Goal: Task Accomplishment & Management: Manage account settings

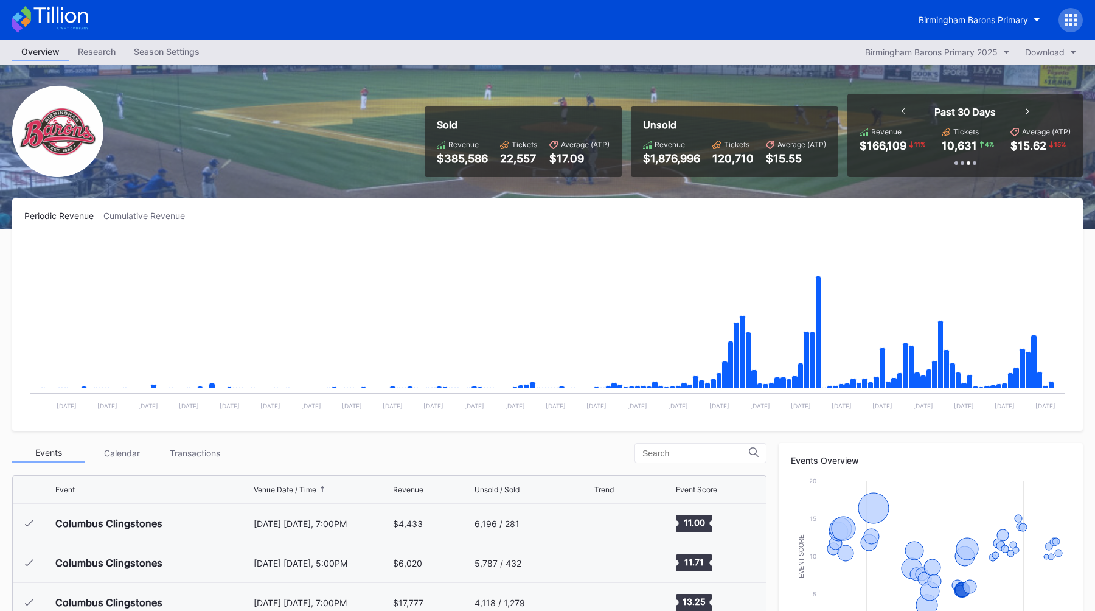
scroll to position [808, 0]
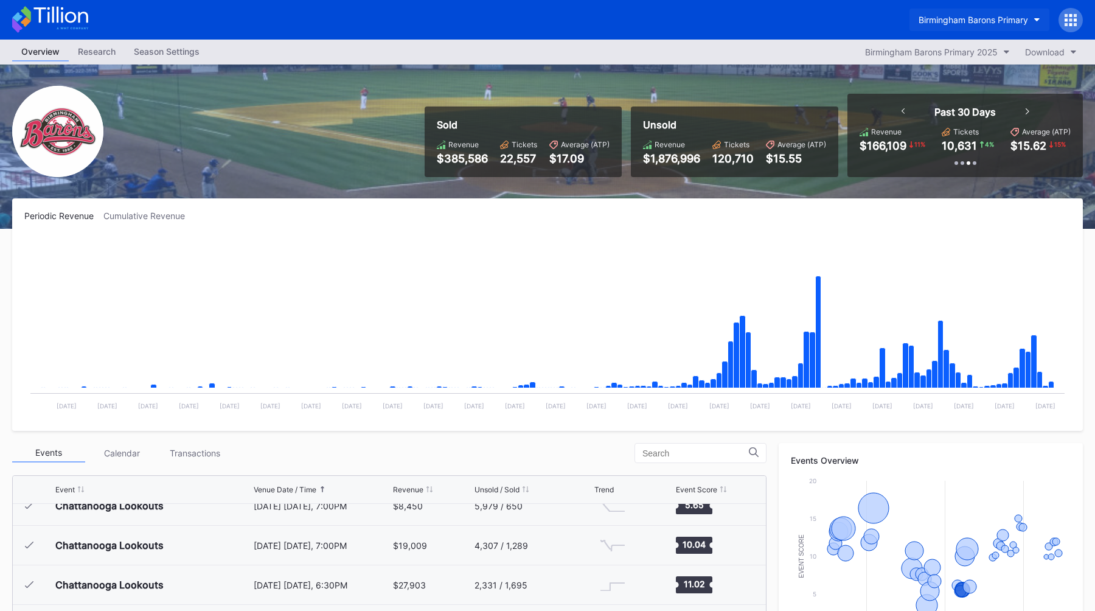
click at [945, 12] on button "Birmingham Barons Primary" at bounding box center [979, 20] width 140 height 23
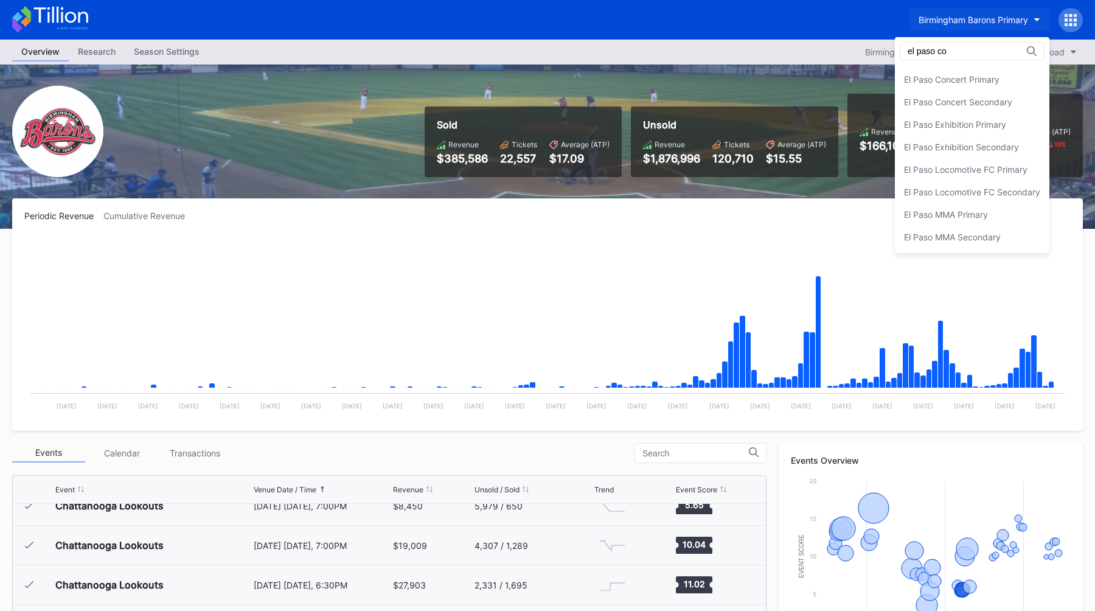
scroll to position [0, 0]
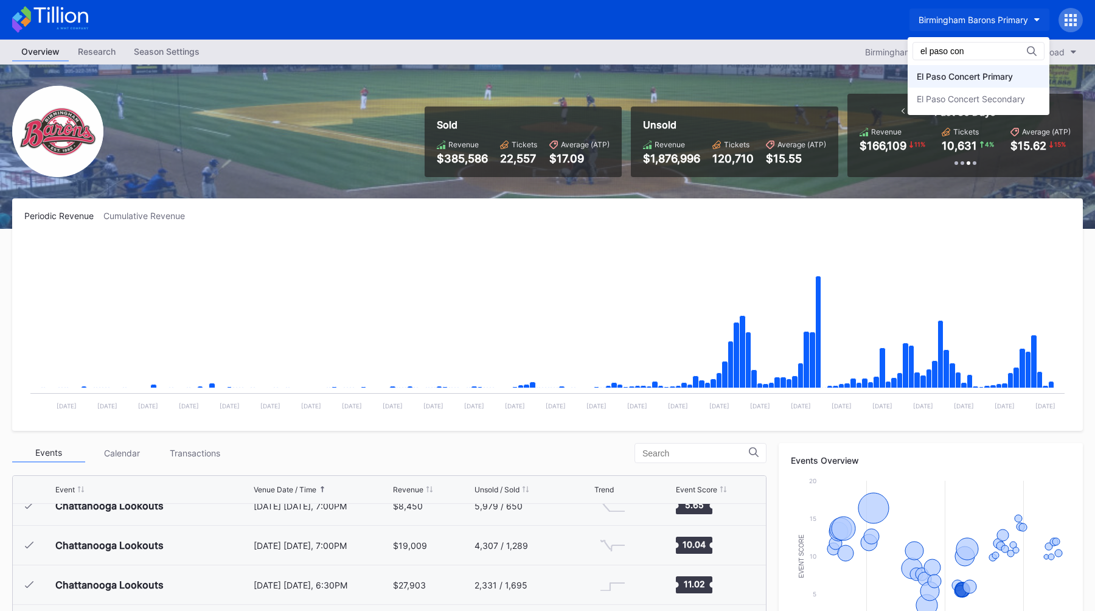
type input "el paso con"
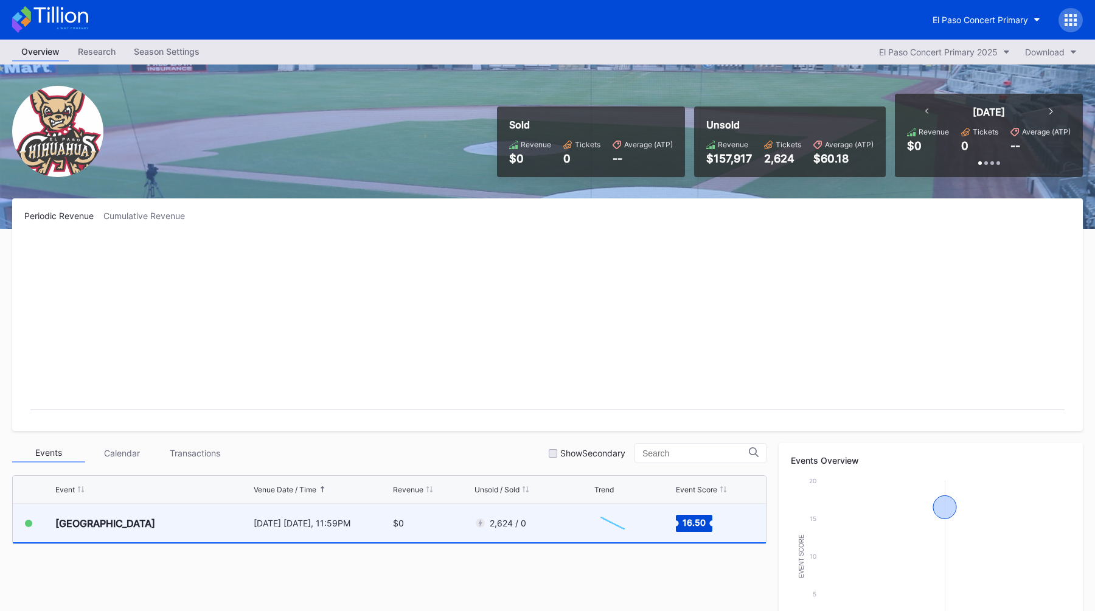
click at [281, 509] on div "[DATE] [DATE], 11:59PM" at bounding box center [322, 523] width 137 height 38
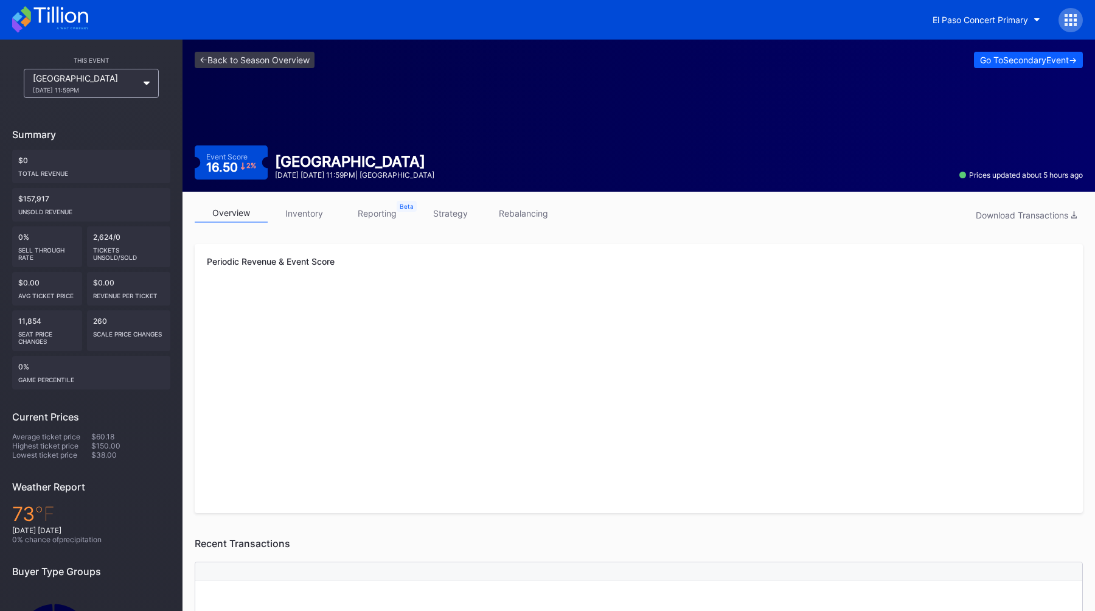
click at [308, 215] on link "inventory" at bounding box center [304, 213] width 73 height 19
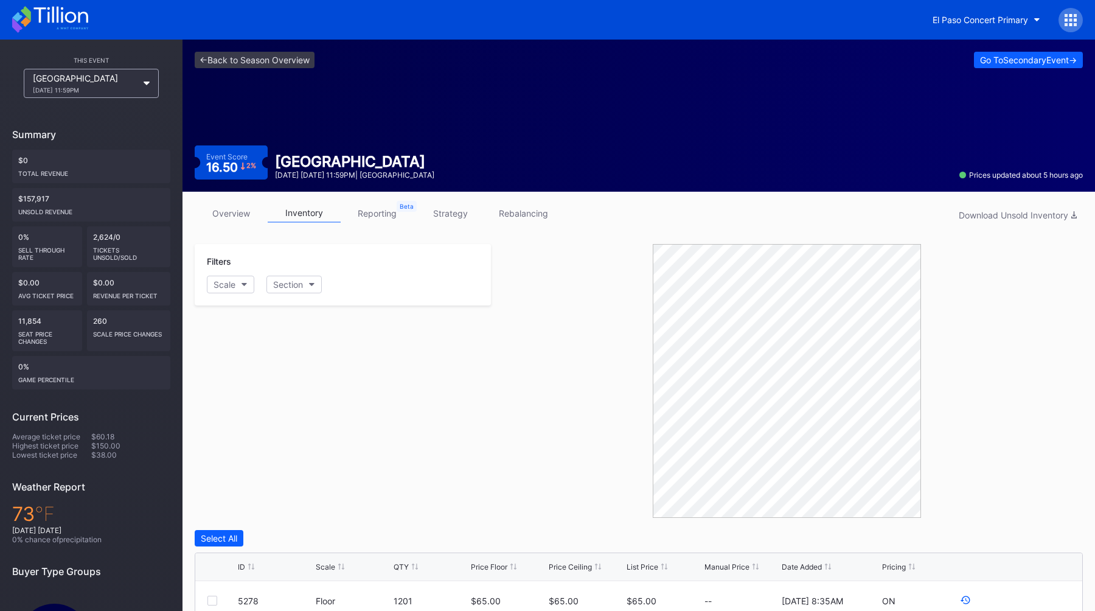
click at [224, 214] on link "overview" at bounding box center [231, 213] width 73 height 19
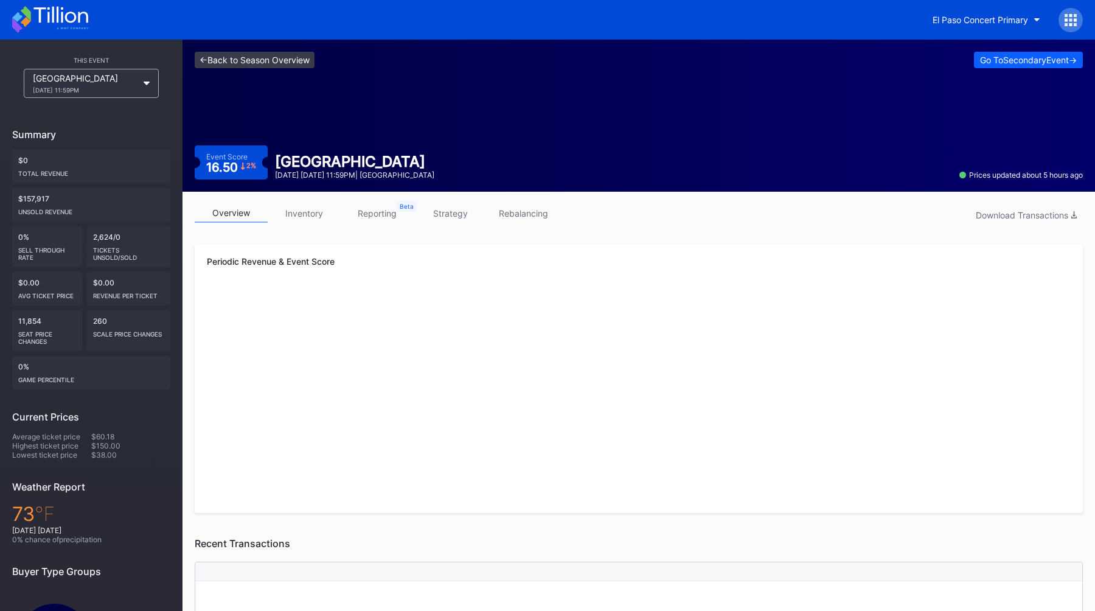
click at [254, 55] on link "<- Back to Season Overview" at bounding box center [255, 60] width 120 height 16
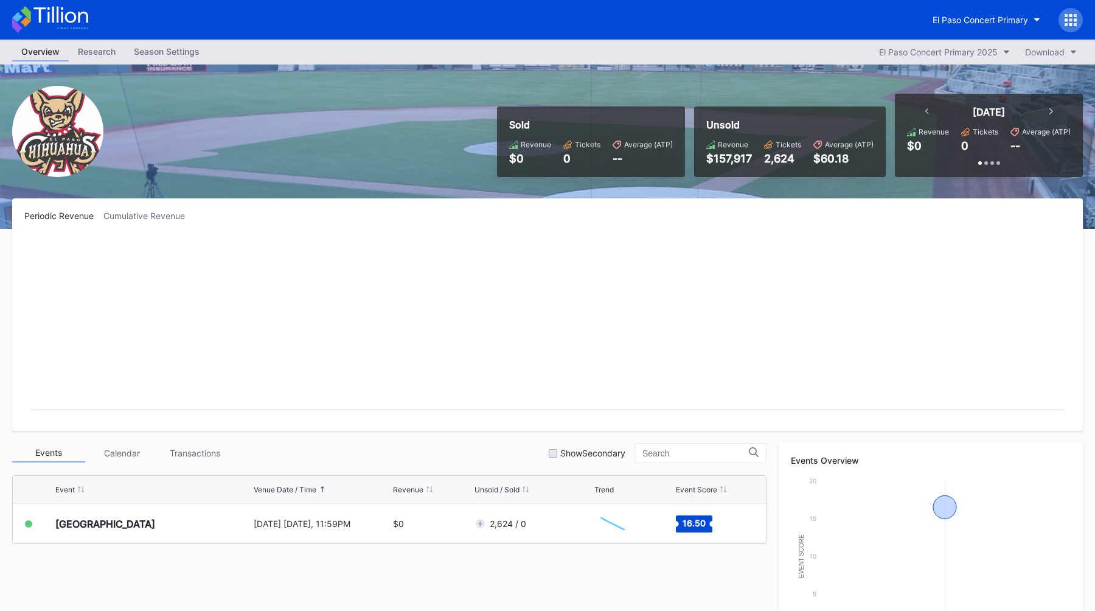
click at [176, 44] on div "Season Settings" at bounding box center [167, 52] width 84 height 18
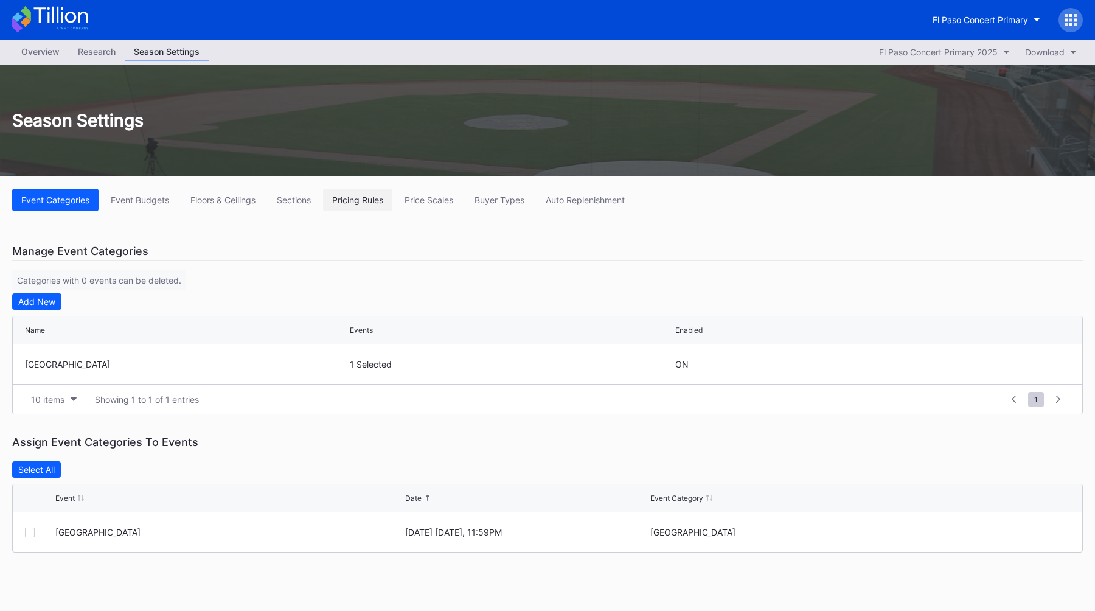
click at [361, 195] on div "Pricing Rules" at bounding box center [357, 200] width 51 height 10
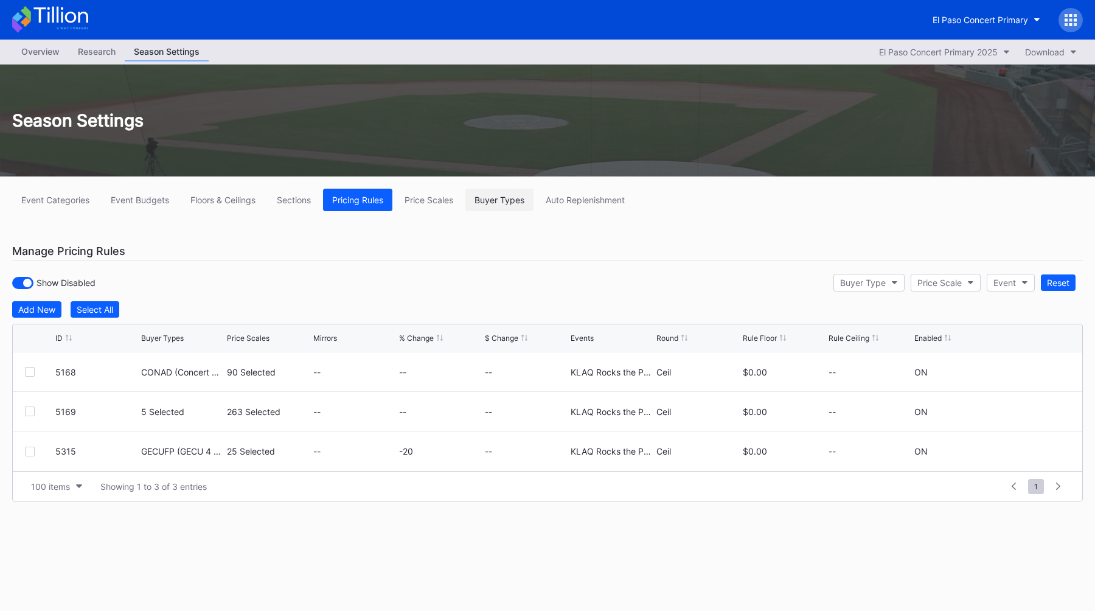
click at [520, 193] on button "Buyer Types" at bounding box center [499, 200] width 68 height 23
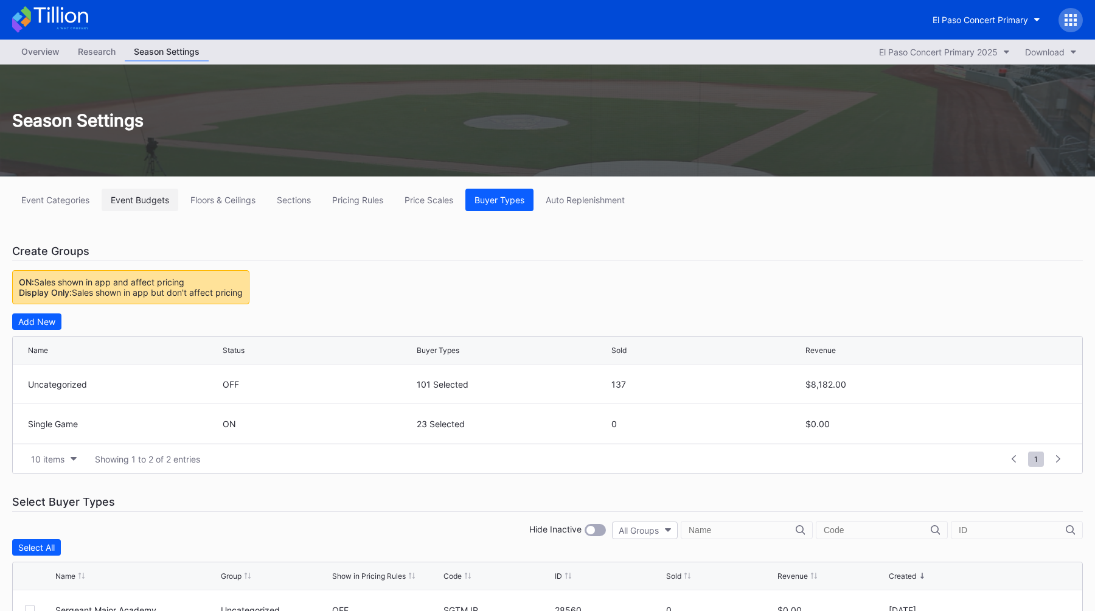
click at [126, 201] on div "Event Budgets" at bounding box center [140, 200] width 58 height 10
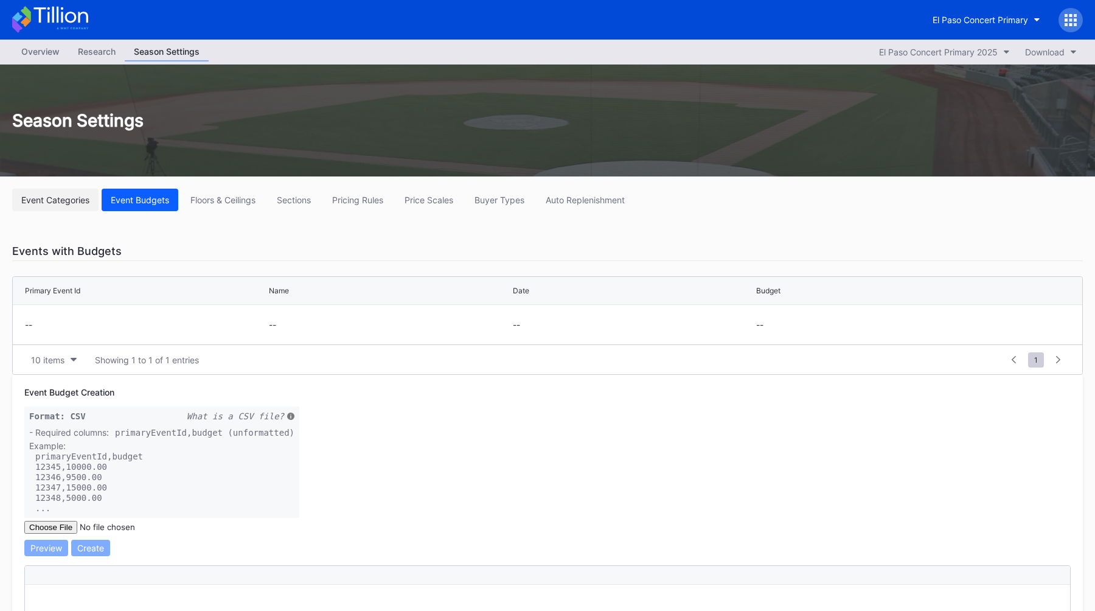
click at [73, 201] on div "Event Categories" at bounding box center [55, 200] width 68 height 10
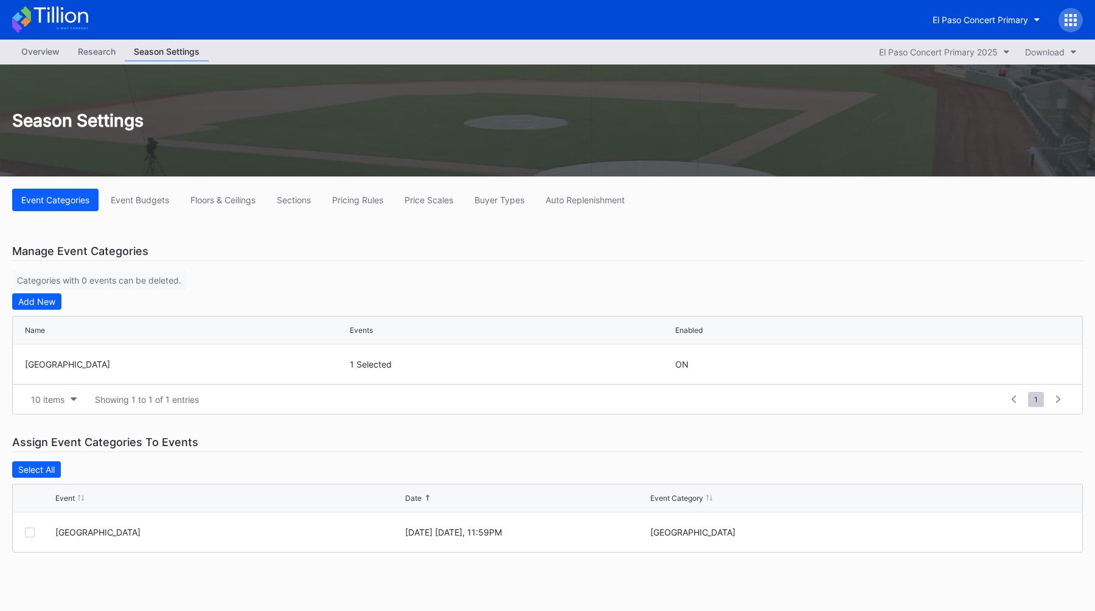
click at [46, 64] on div "Season Settings" at bounding box center [547, 120] width 1095 height 112
click at [46, 48] on div "Overview" at bounding box center [40, 52] width 57 height 18
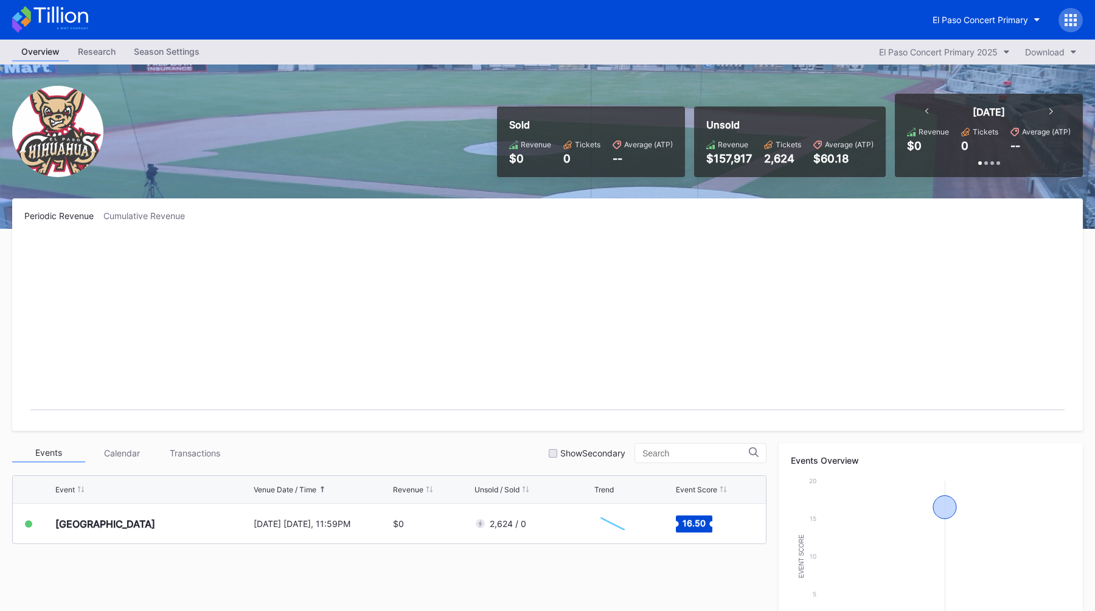
click at [1070, 21] on icon at bounding box center [1071, 20] width 12 height 12
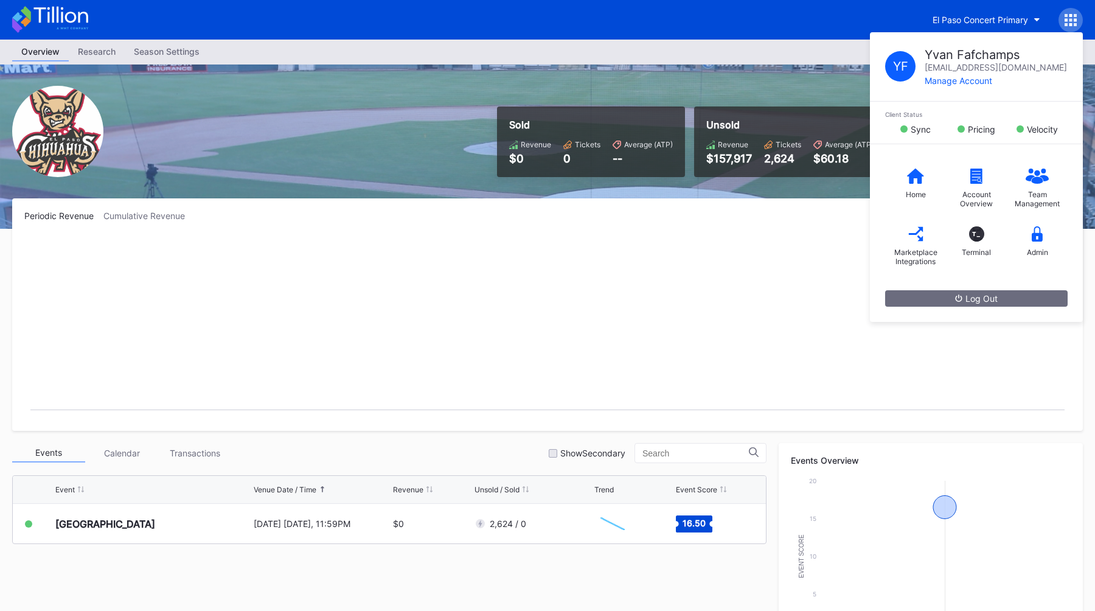
click at [1070, 21] on icon at bounding box center [1070, 19] width 3 height 3
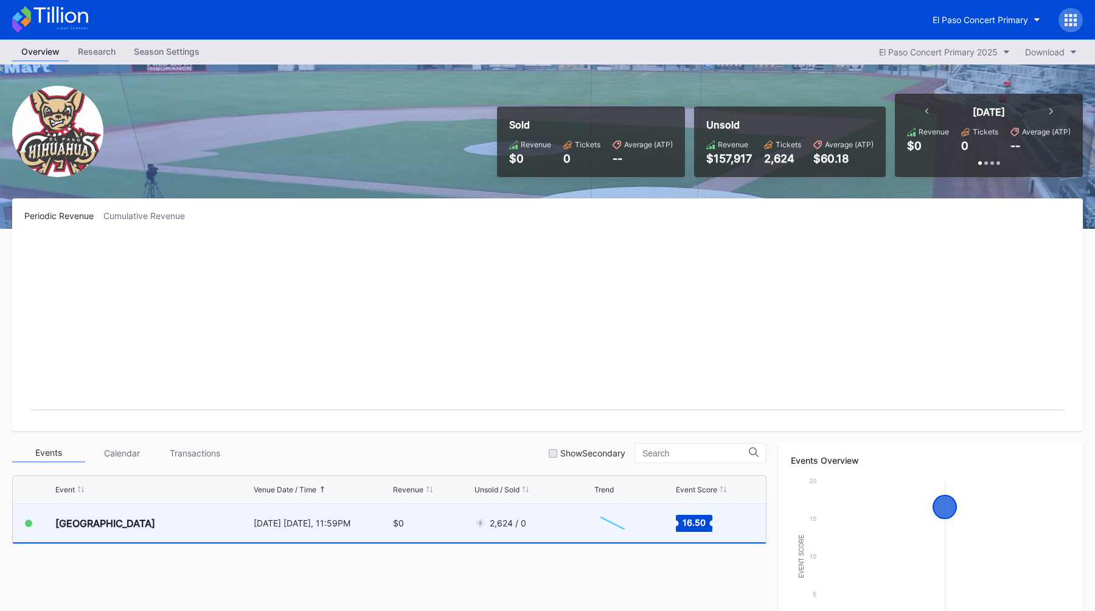
click at [412, 526] on div "$0" at bounding box center [432, 523] width 78 height 38
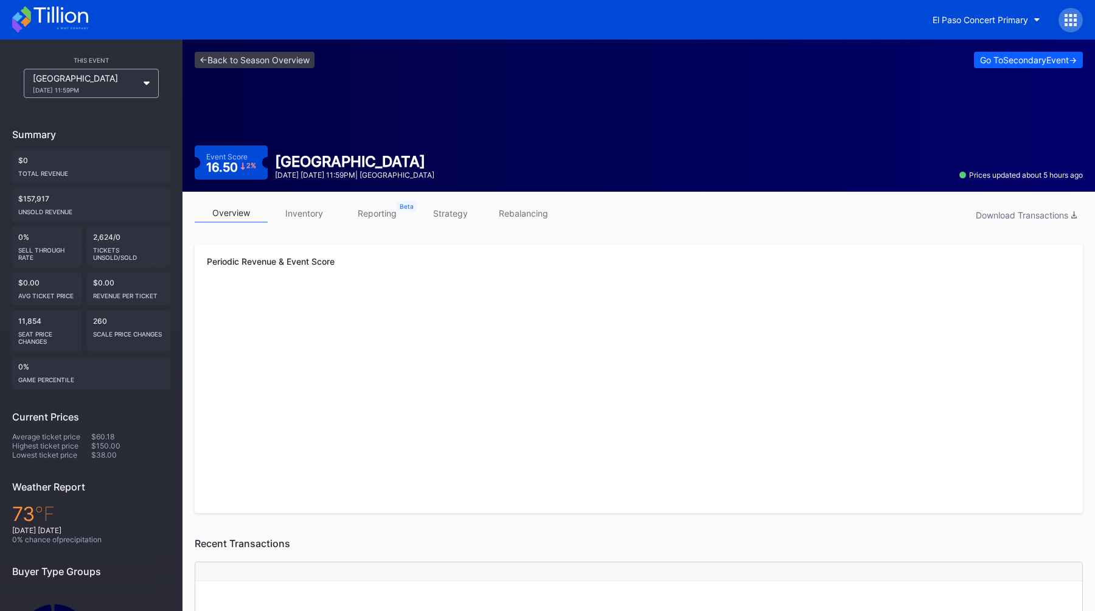
click at [458, 217] on link "strategy" at bounding box center [450, 213] width 73 height 19
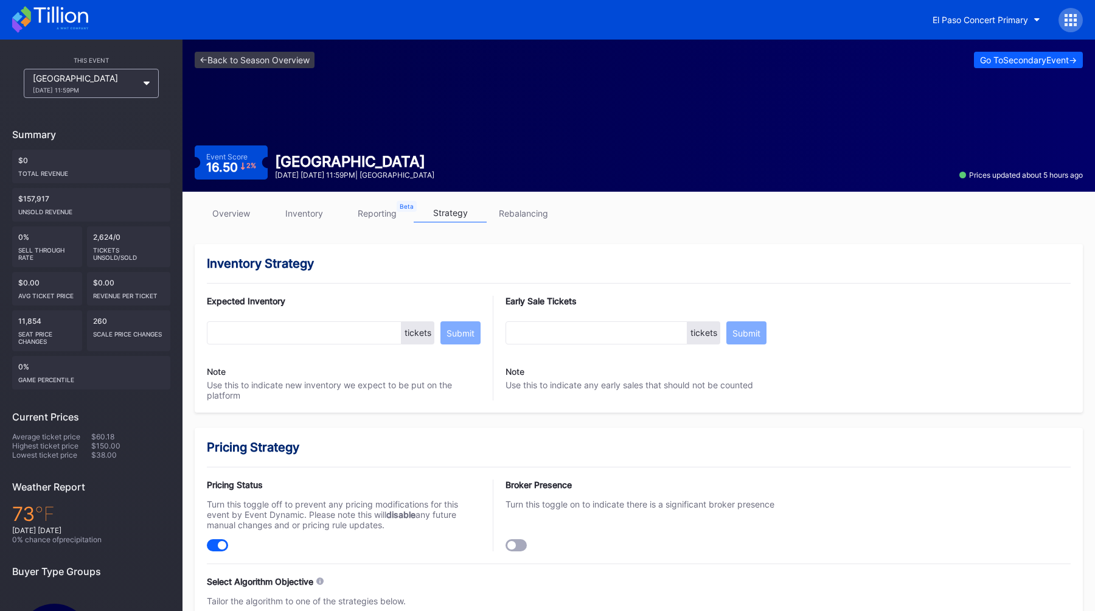
click at [1067, 30] on div at bounding box center [1070, 20] width 24 height 24
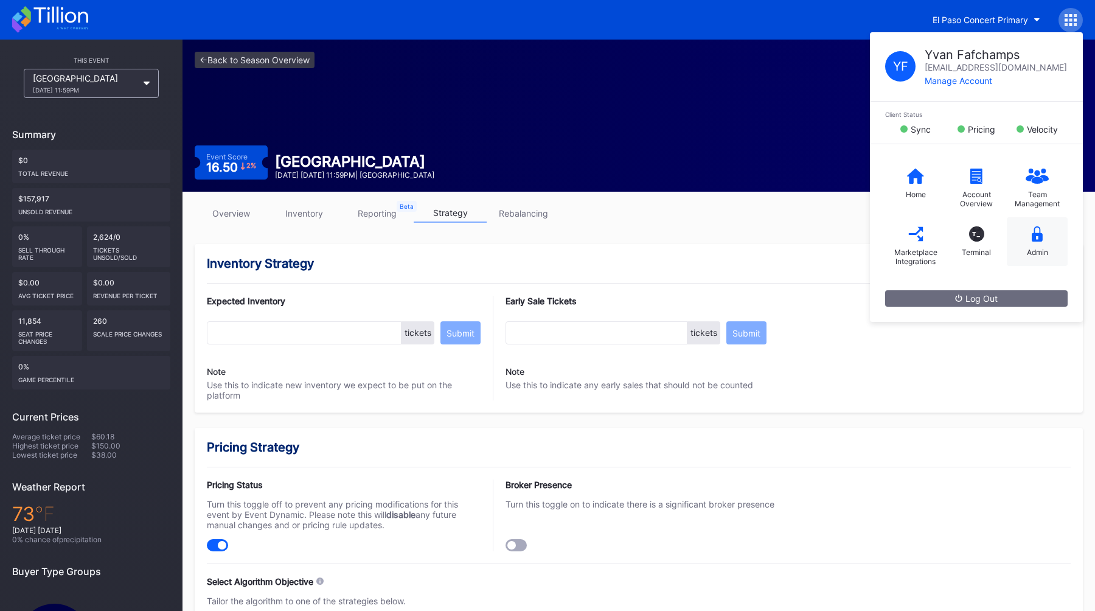
click at [1025, 231] on div "Admin" at bounding box center [1037, 241] width 61 height 49
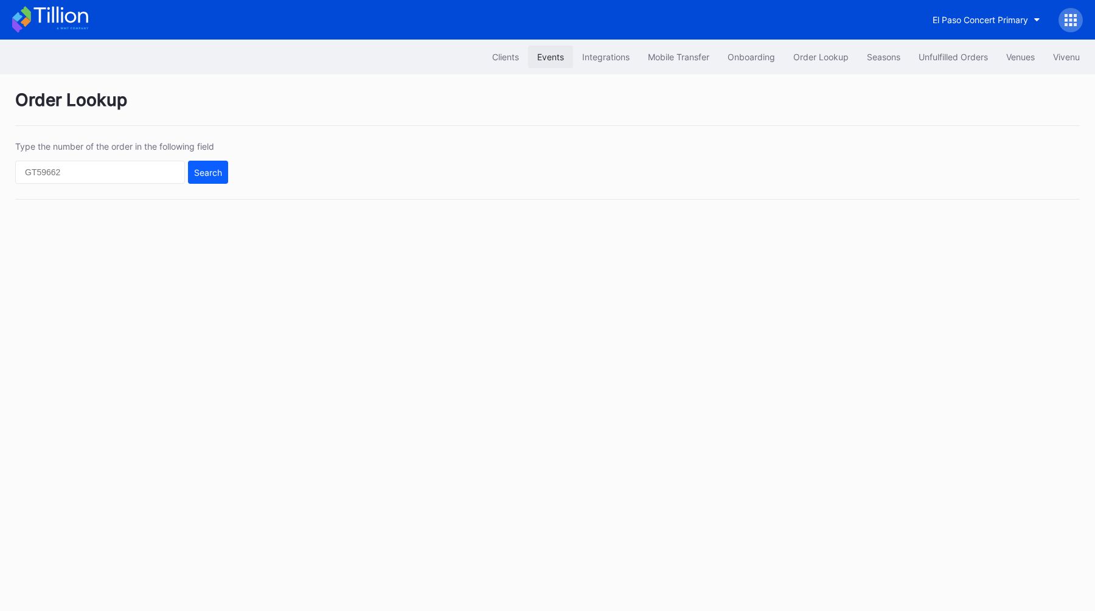
click at [549, 49] on button "Events" at bounding box center [550, 57] width 45 height 23
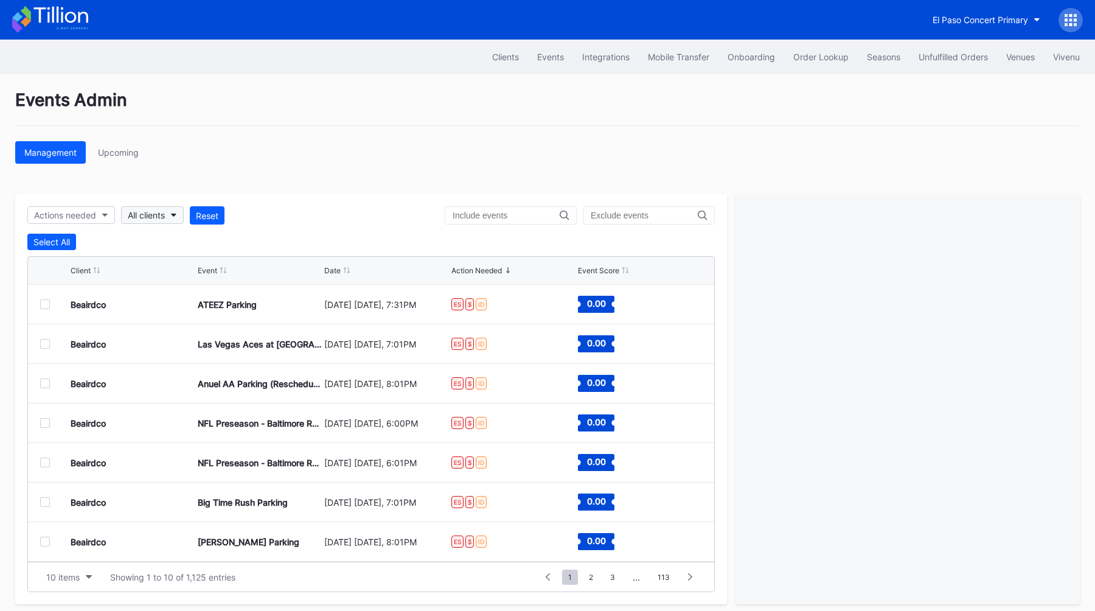
click at [159, 214] on div "All clients" at bounding box center [146, 215] width 37 height 10
type input "el paso concer"
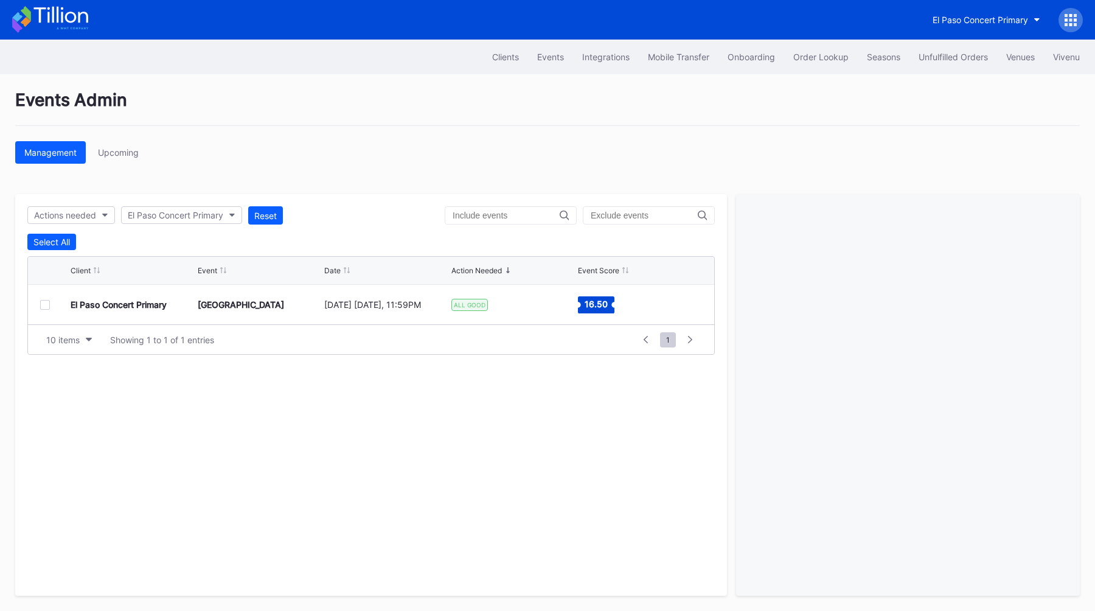
click at [44, 307] on div at bounding box center [45, 305] width 10 height 10
